Goal: Check status: Check status

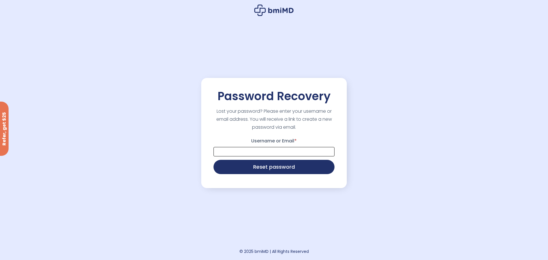
click at [267, 153] on input "Username or Email *" at bounding box center [273, 151] width 121 height 9
type input "**********"
click at [285, 164] on button "Reset password" at bounding box center [273, 166] width 121 height 14
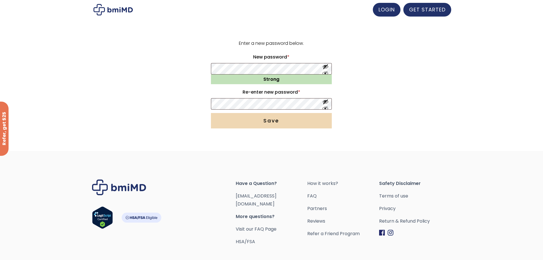
click at [275, 124] on button "Save" at bounding box center [271, 120] width 121 height 15
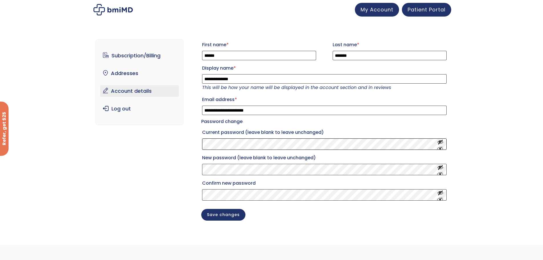
click at [173, 148] on div "**********" at bounding box center [272, 134] width 352 height 213
drag, startPoint x: 201, startPoint y: 150, endPoint x: 442, endPoint y: 153, distance: 241.1
click at [442, 149] on button "Show password" at bounding box center [441, 144] width 6 height 11
click at [198, 146] on div "**********" at bounding box center [272, 134] width 352 height 213
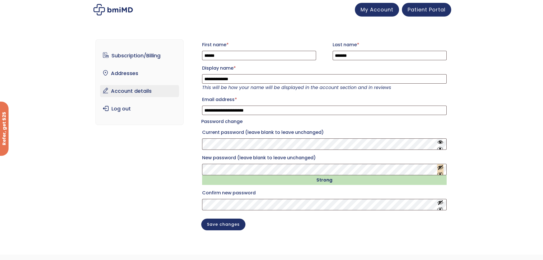
click at [442, 175] on button "Show password" at bounding box center [441, 169] width 6 height 11
click at [441, 210] on button "Show password" at bounding box center [441, 204] width 6 height 11
click at [196, 170] on div "**********" at bounding box center [272, 139] width 352 height 222
click at [197, 209] on div "**********" at bounding box center [272, 139] width 352 height 222
click at [224, 230] on button "Save changes" at bounding box center [223, 224] width 44 height 12
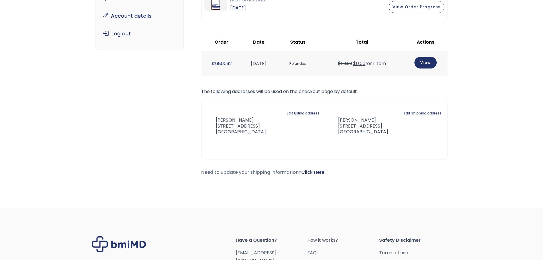
scroll to position [68, 0]
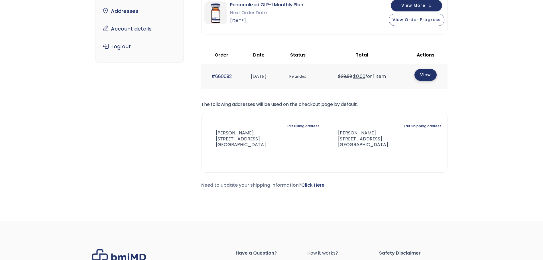
click at [425, 71] on link "View" at bounding box center [426, 75] width 22 height 12
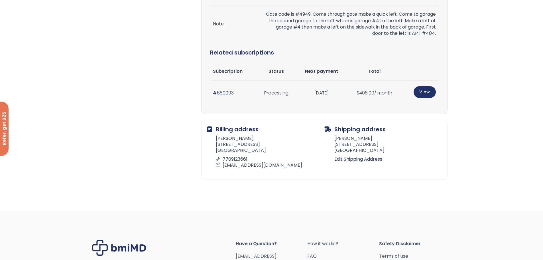
scroll to position [229, 0]
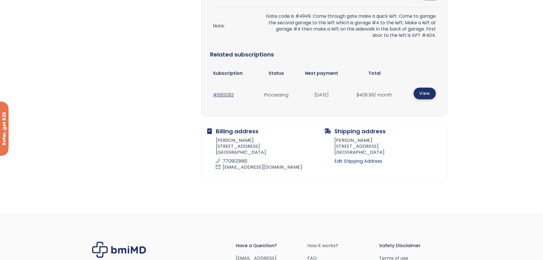
click at [424, 93] on link "View" at bounding box center [425, 94] width 22 height 12
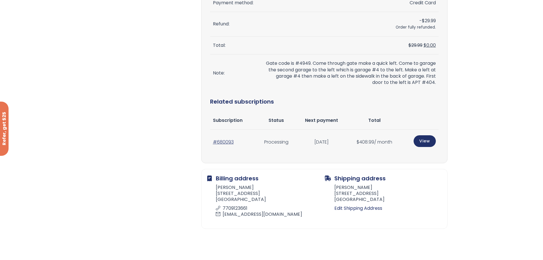
scroll to position [192, 0]
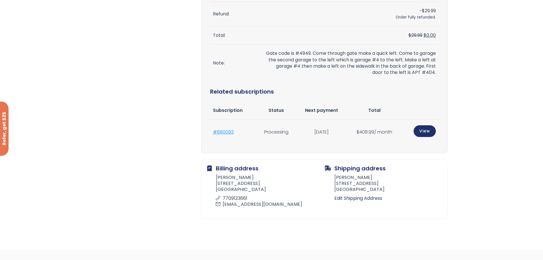
click at [223, 133] on link "#680093" at bounding box center [223, 132] width 21 height 7
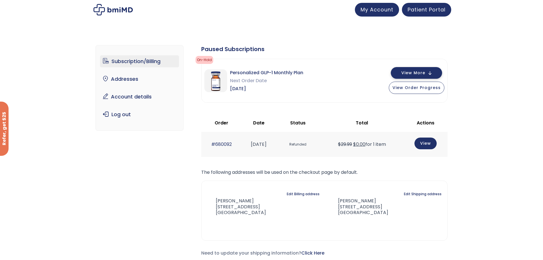
click at [433, 74] on button "View More" at bounding box center [416, 73] width 51 height 12
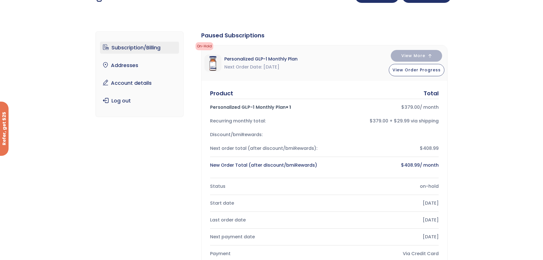
scroll to position [17, 0]
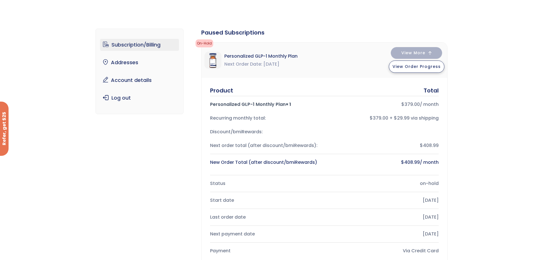
click at [415, 69] on span "View Order Progress" at bounding box center [417, 67] width 48 height 6
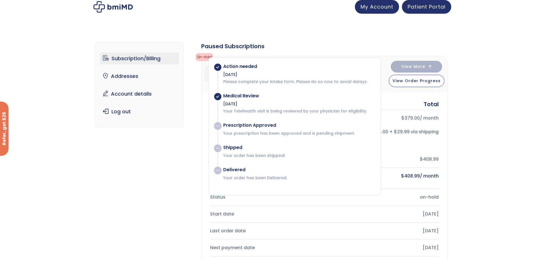
scroll to position [0, 0]
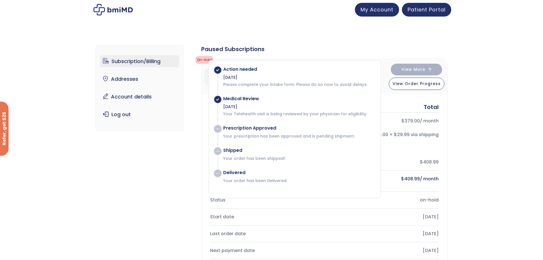
click at [144, 59] on link "Subscription/Billing" at bounding box center [139, 61] width 79 height 12
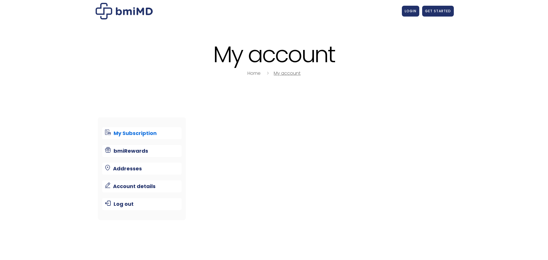
click at [292, 73] on link "My account" at bounding box center [287, 73] width 27 height 7
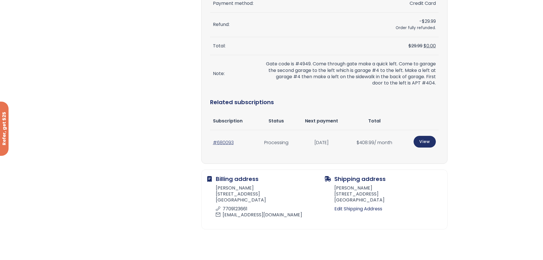
scroll to position [167, 0]
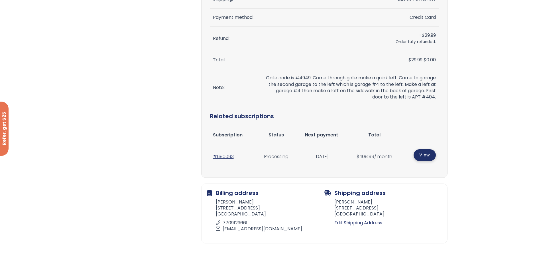
click at [424, 154] on link "View" at bounding box center [425, 155] width 22 height 12
